Goal: Information Seeking & Learning: Learn about a topic

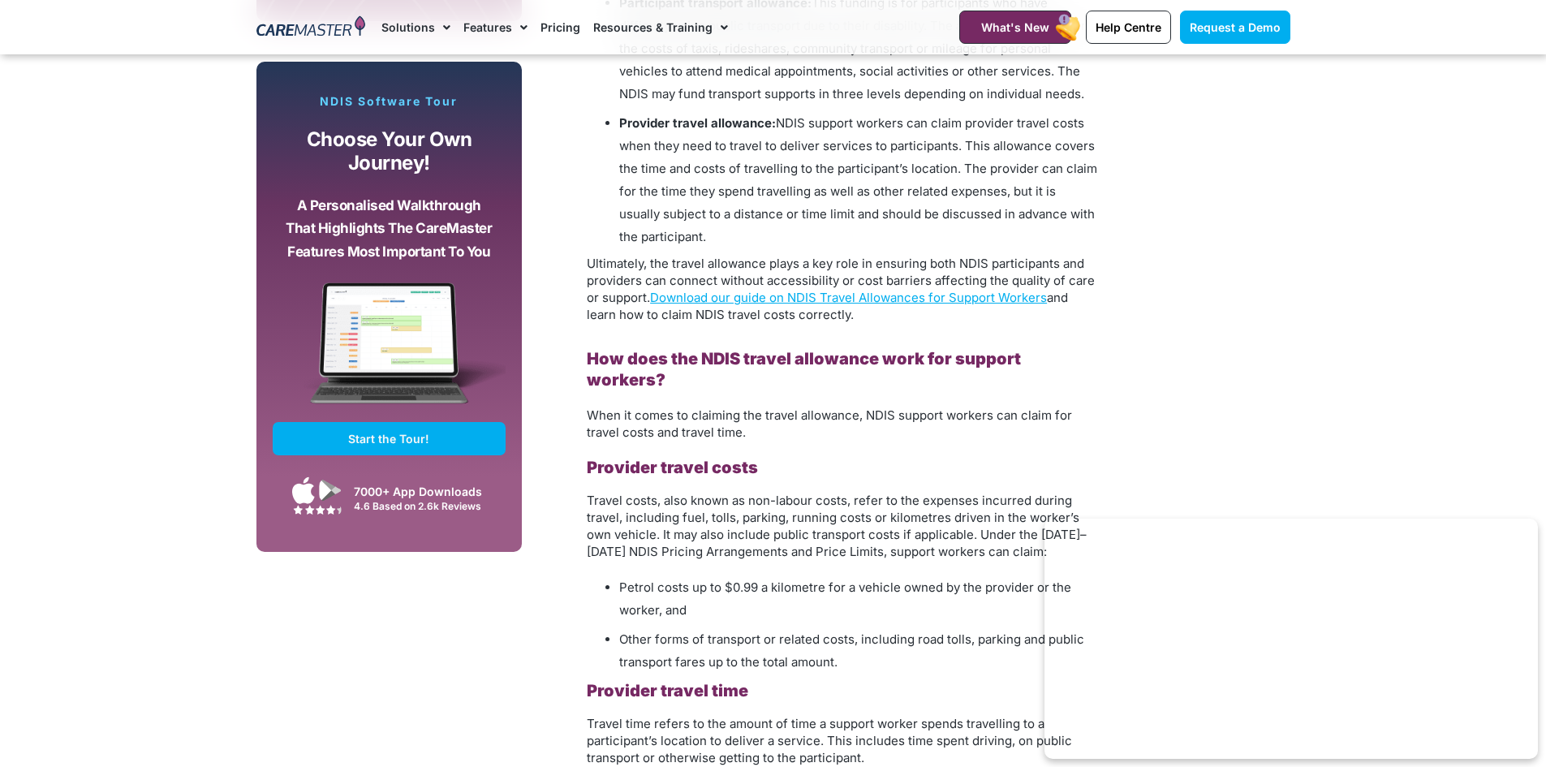
scroll to position [1380, 0]
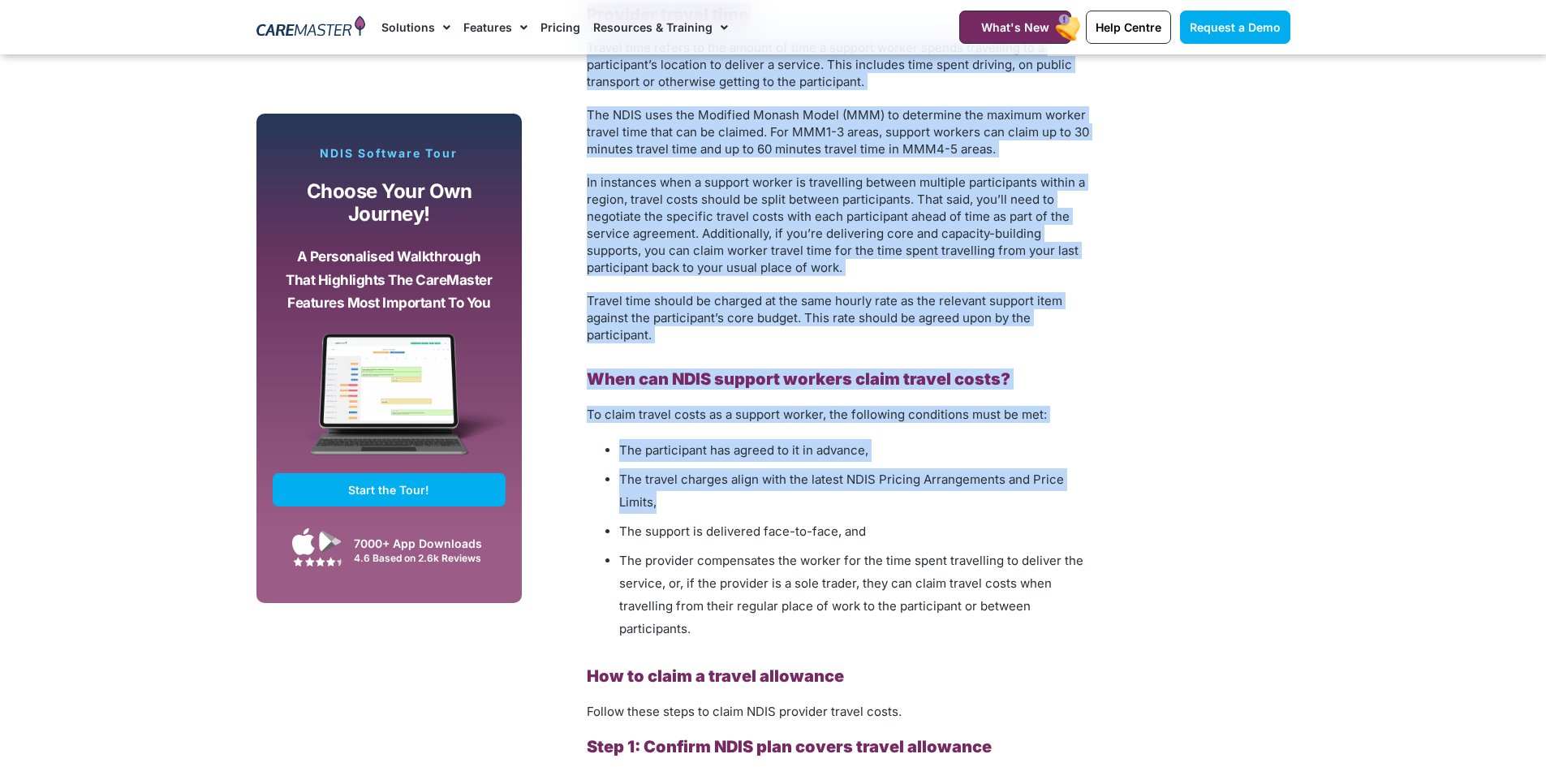
scroll to position [2029, 0]
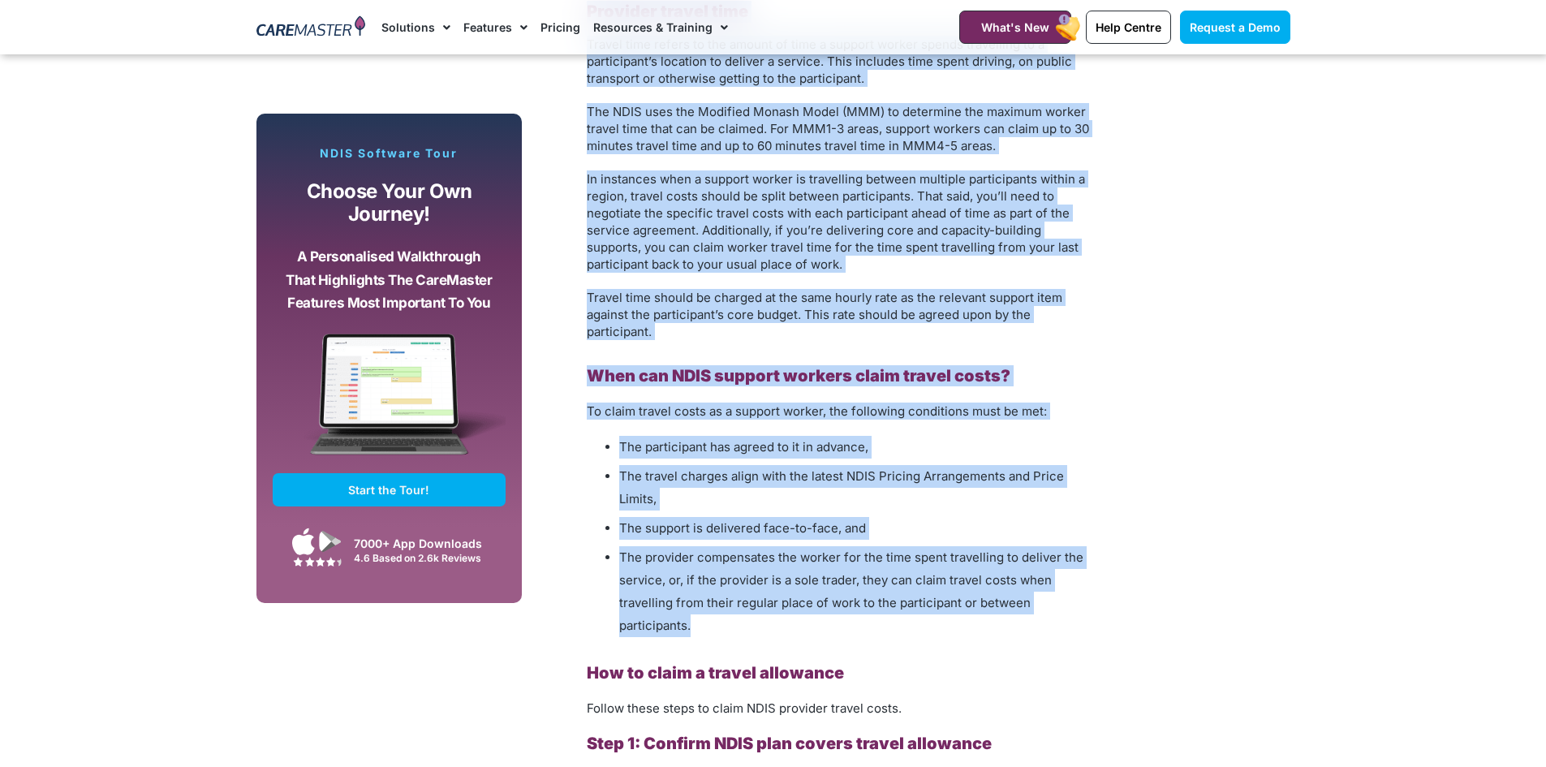
drag, startPoint x: 593, startPoint y: 412, endPoint x: 1075, endPoint y: 614, distance: 521.7
click at [1075, 614] on div "How to Claim NDIS Travel Allowances: A Guide for Support Workers Some NDIS part…" at bounding box center [842, 570] width 511 height 3196
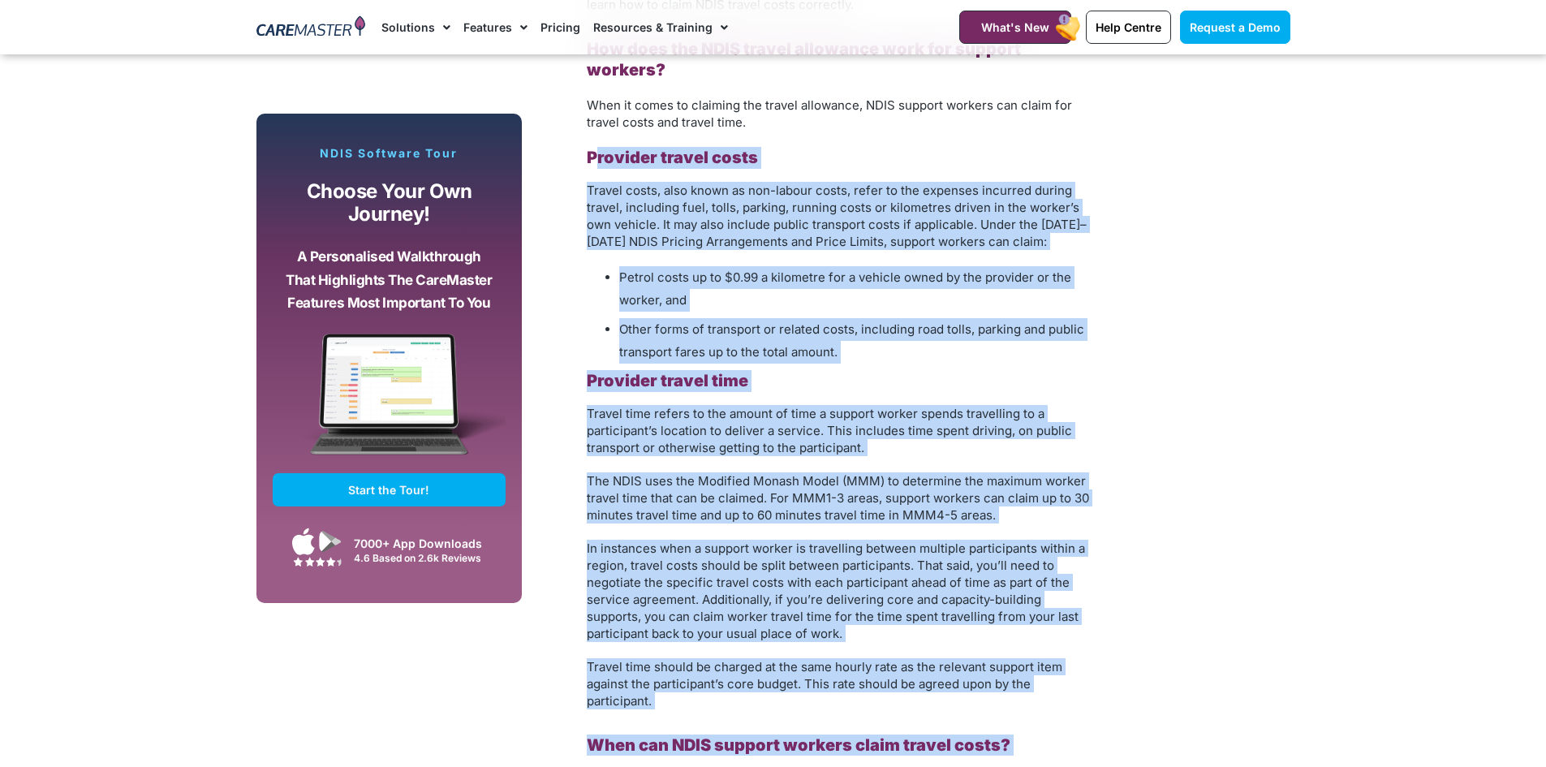
scroll to position [1623, 0]
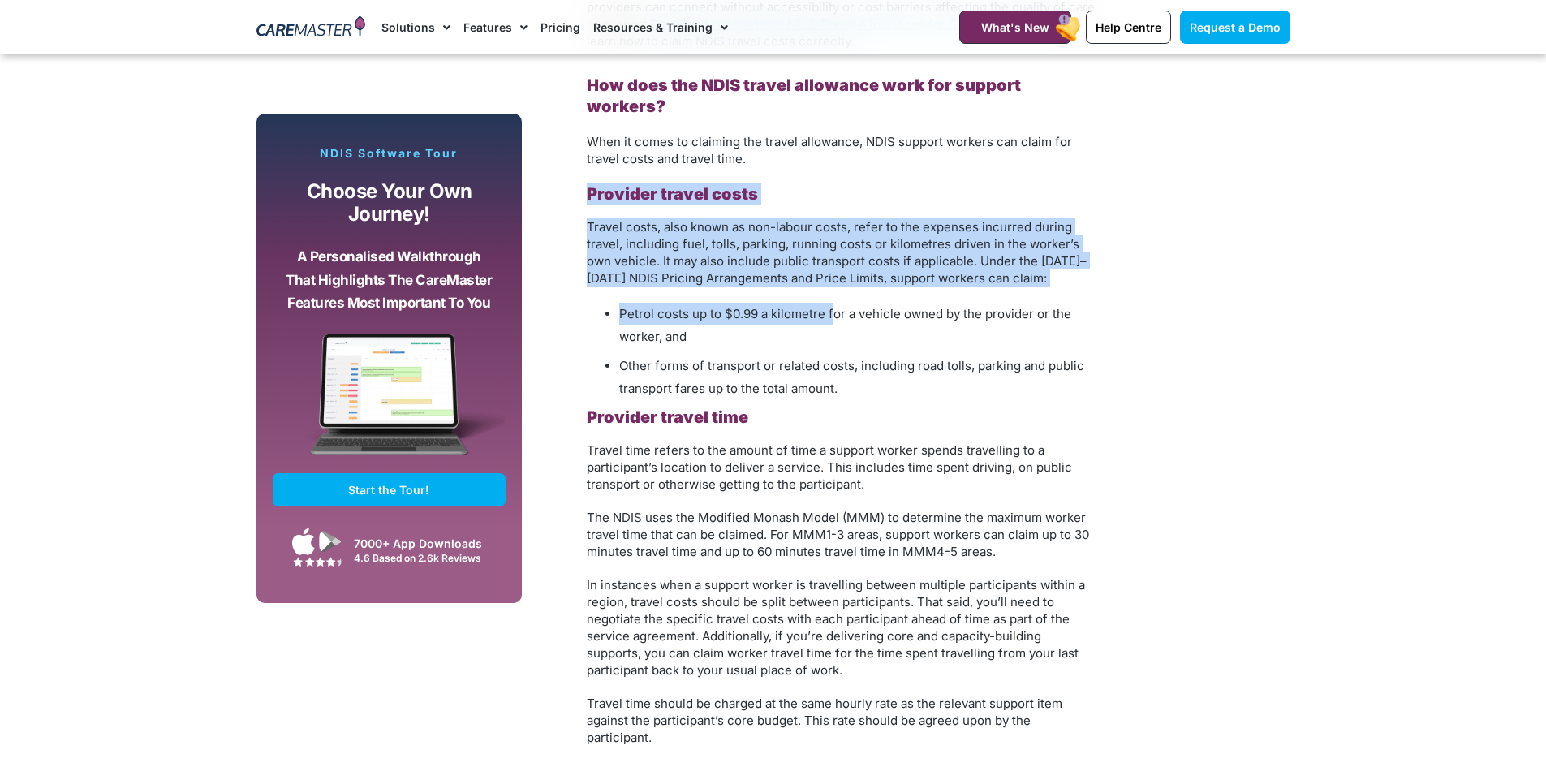
drag, startPoint x: 586, startPoint y: 168, endPoint x: 834, endPoint y: 287, distance: 274.5
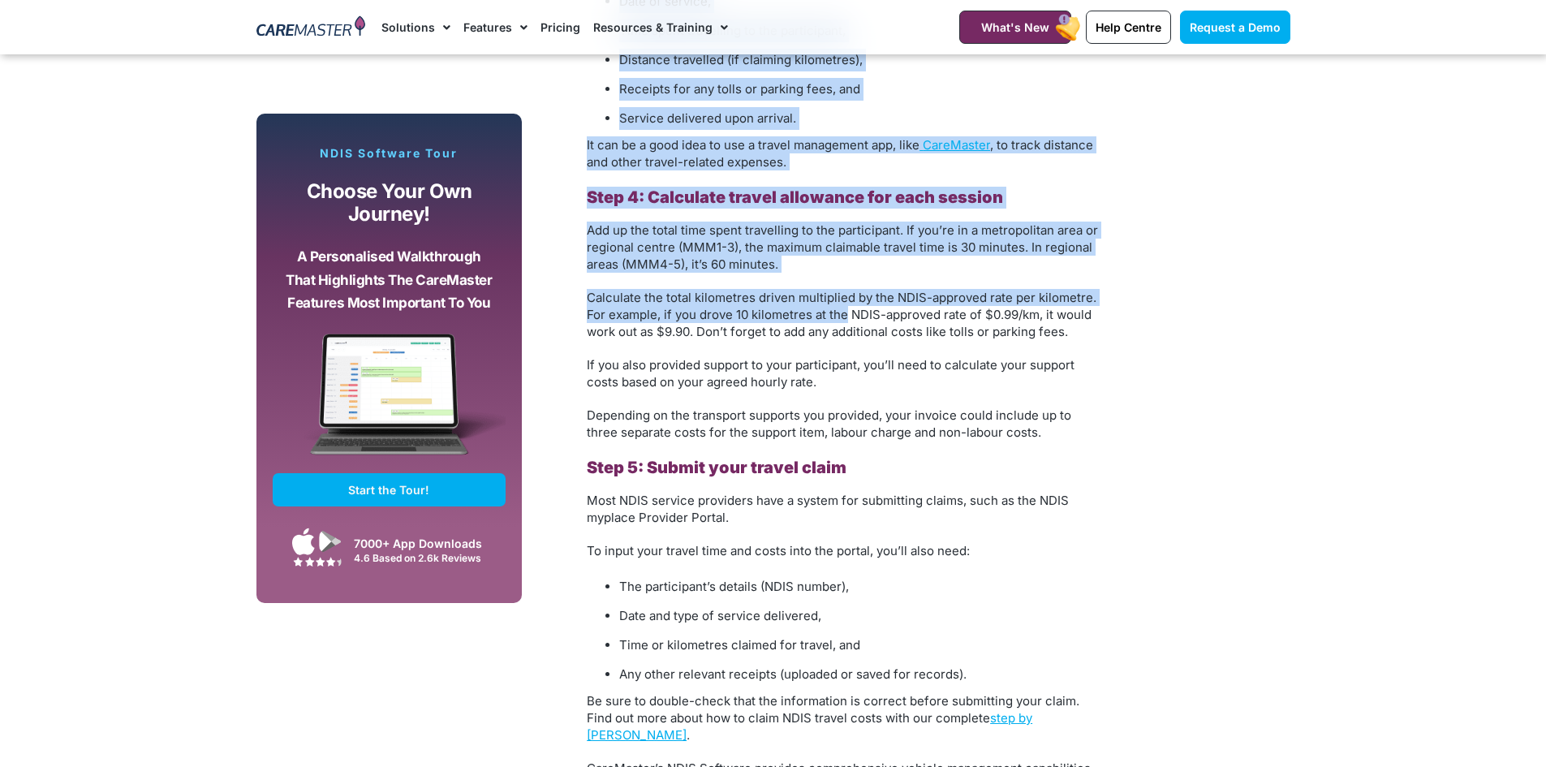
scroll to position [3490, 0]
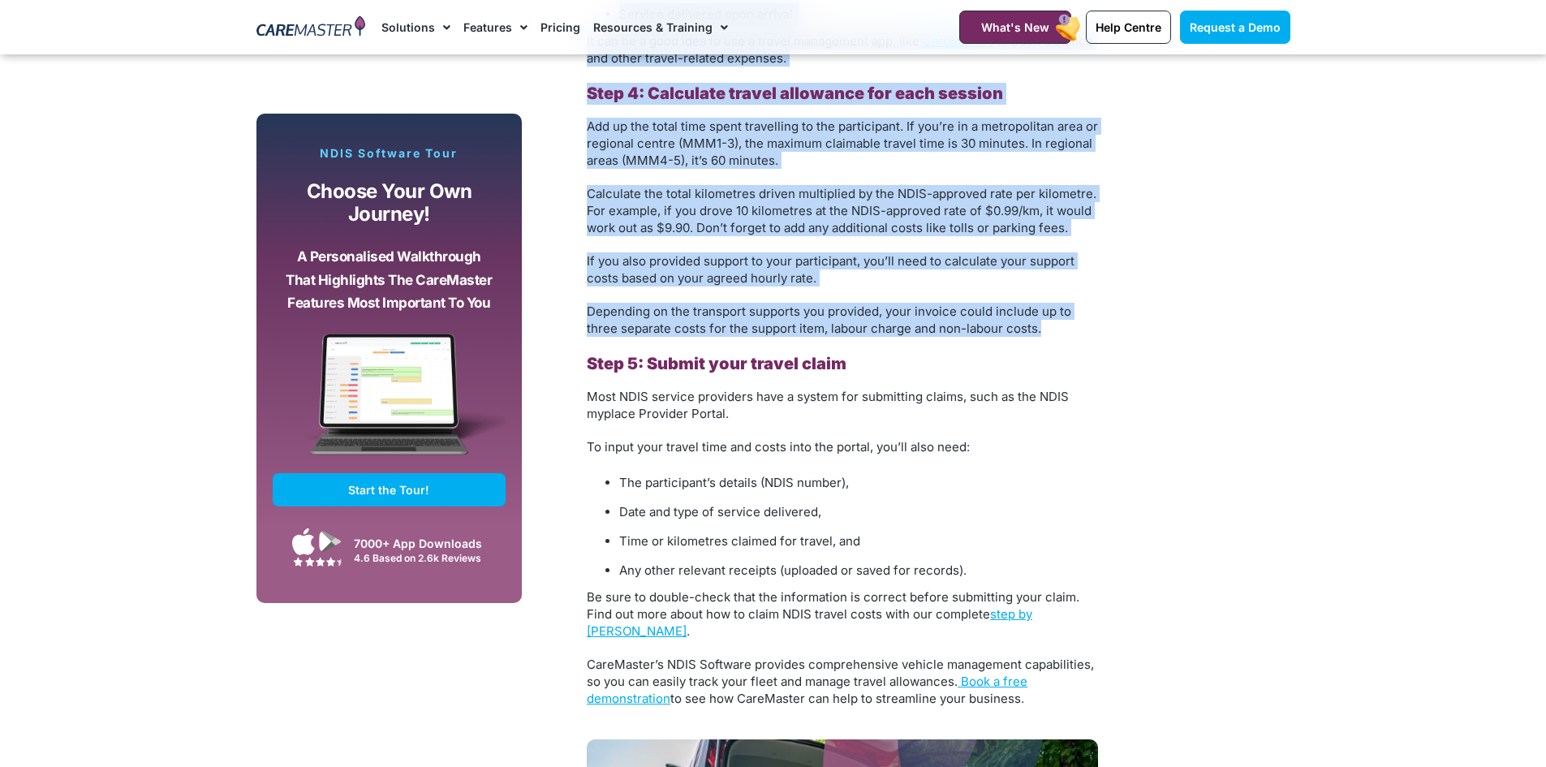
drag, startPoint x: 588, startPoint y: 72, endPoint x: 1076, endPoint y: 313, distance: 544.9
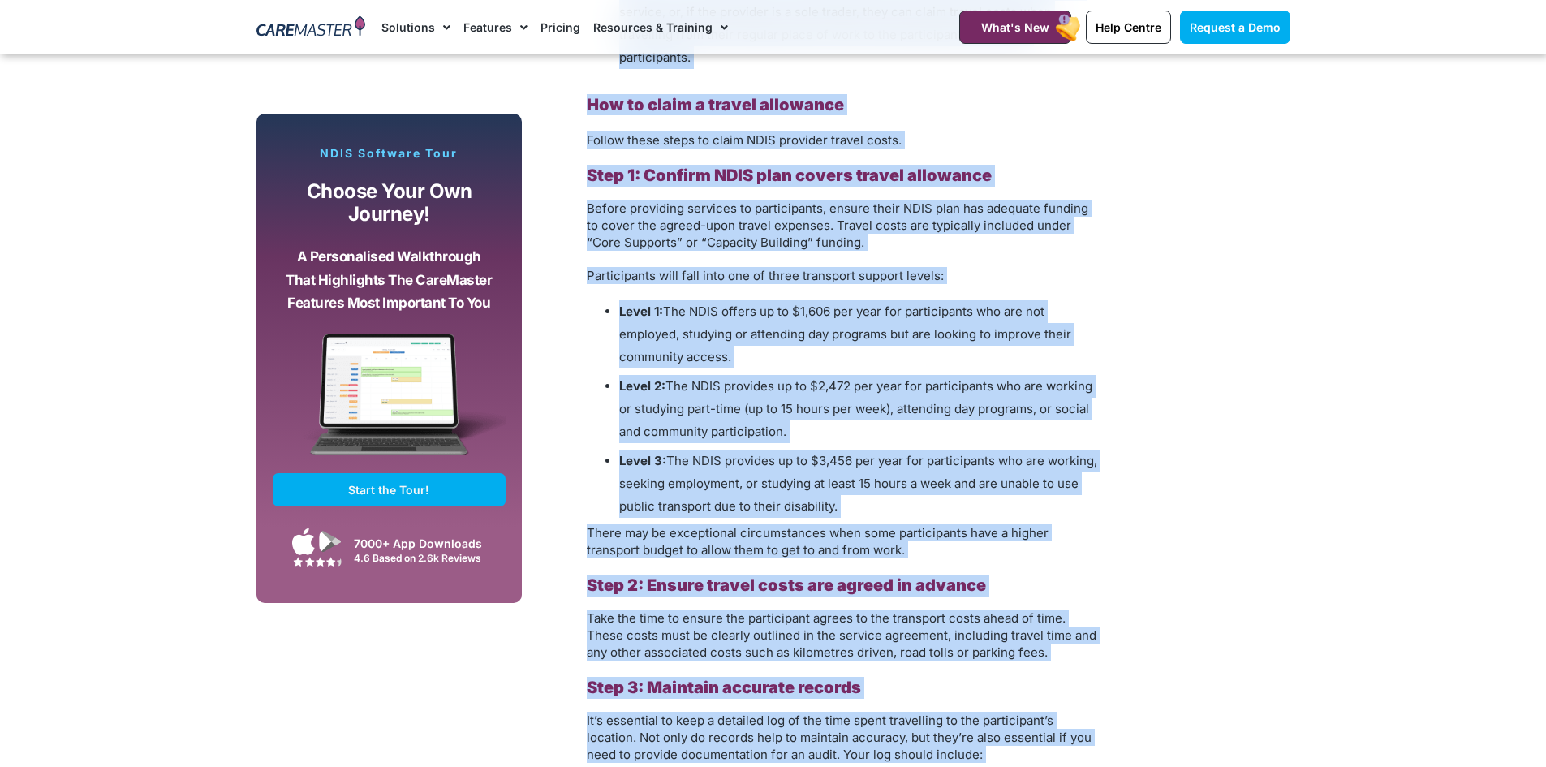
scroll to position [2516, 0]
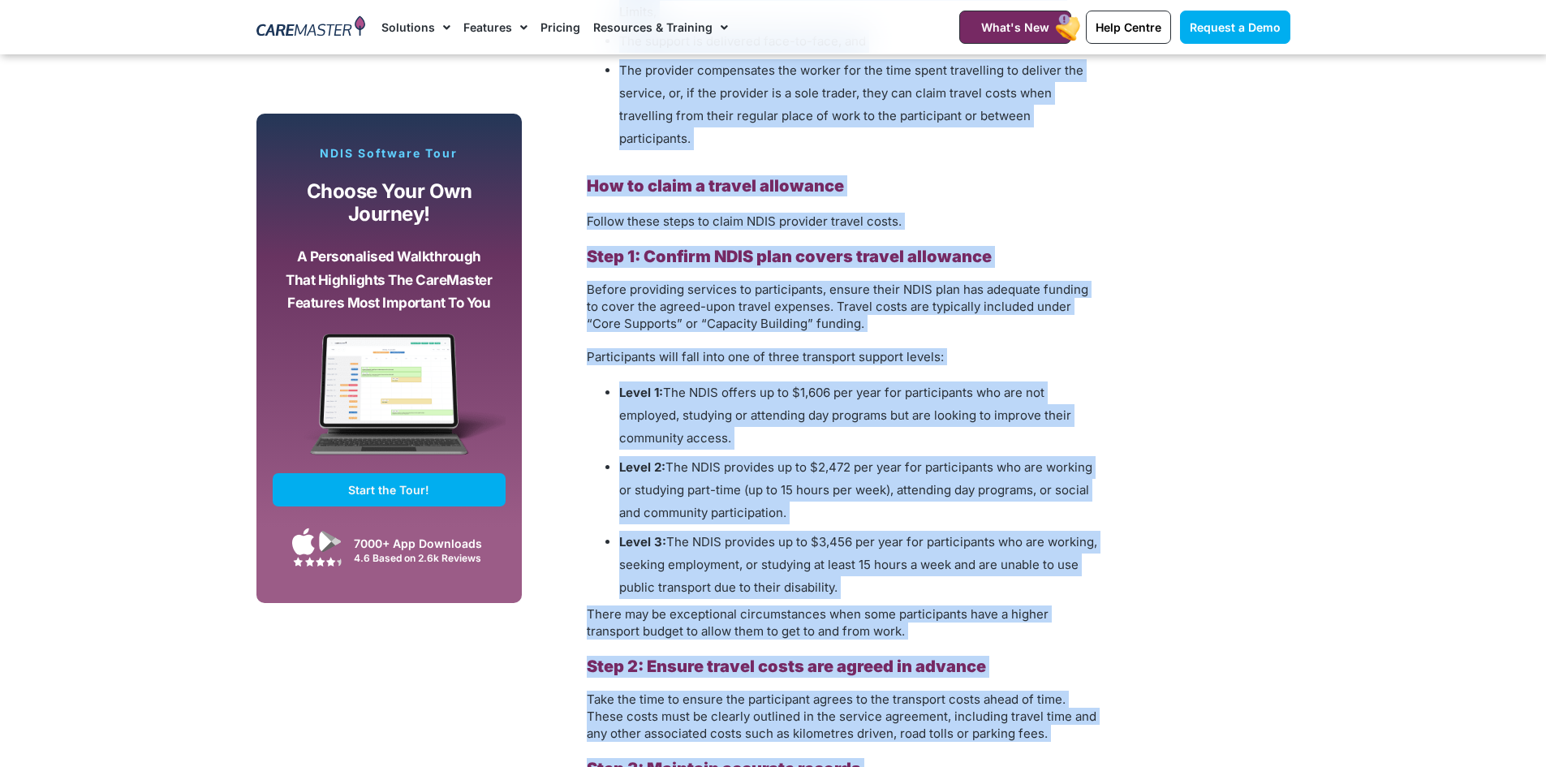
copy div "Lor ipsu dol SITA consec adipiscin elit sed doeiusm tempori? Utla et dolor ma a…"
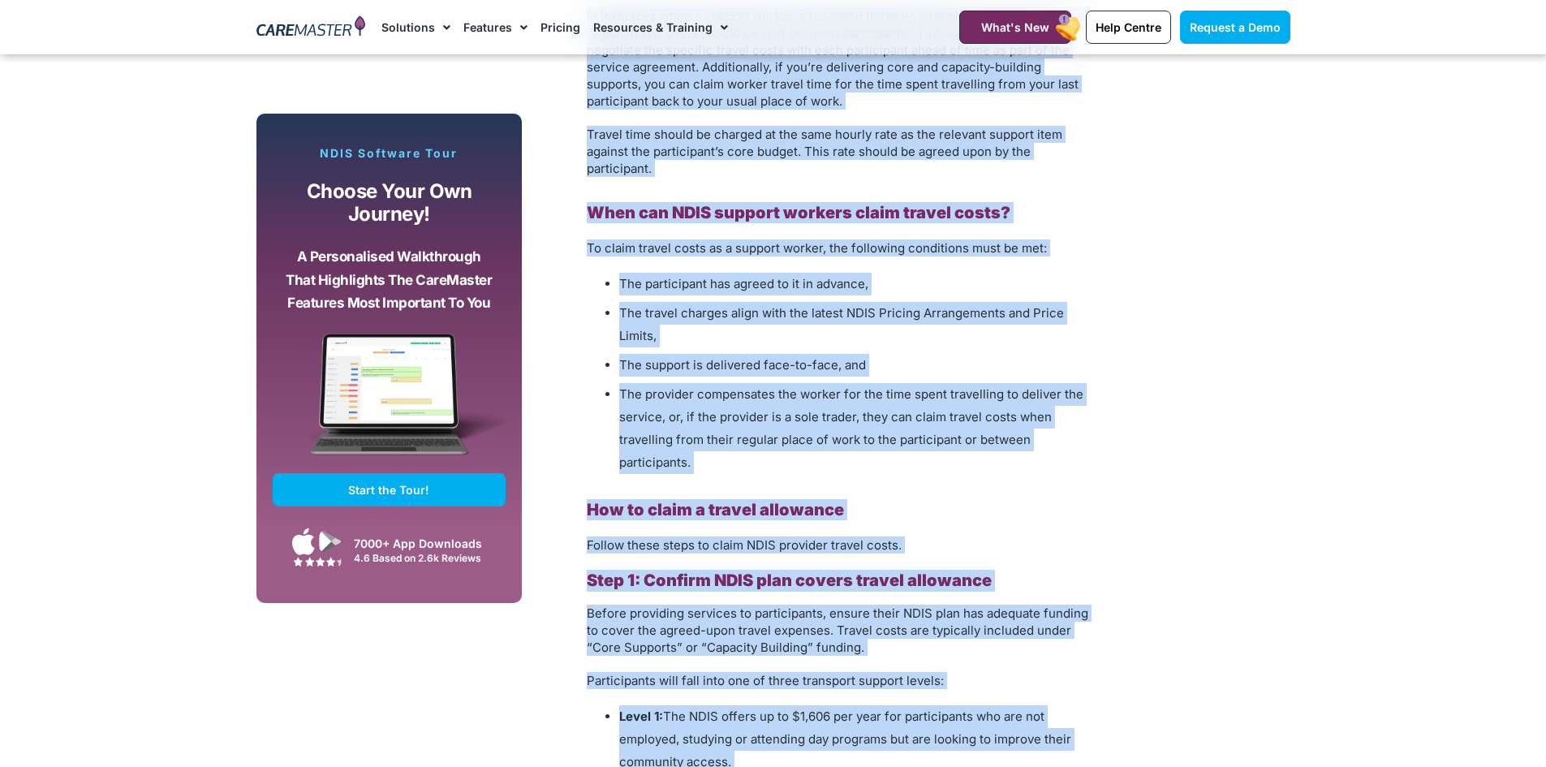
scroll to position [2192, 0]
